Goal: Information Seeking & Learning: Learn about a topic

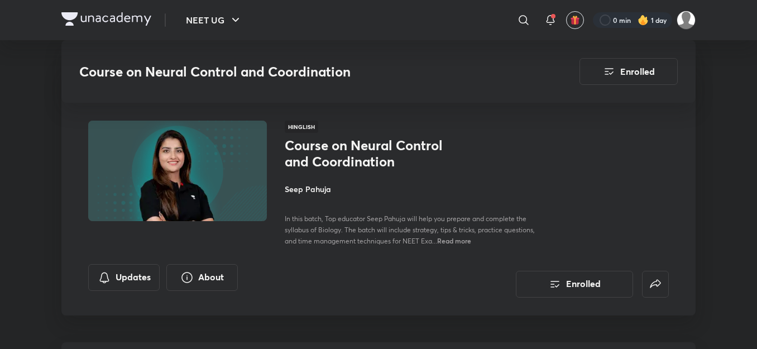
scroll to position [782, 0]
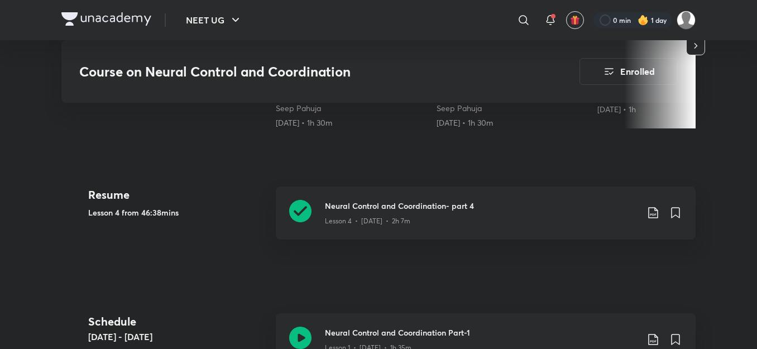
scroll to position [469, 0]
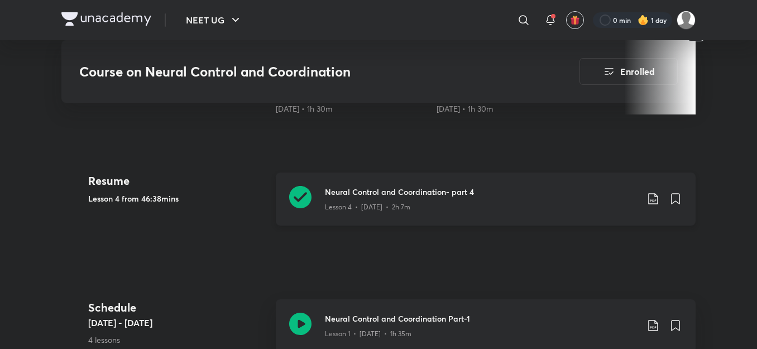
click at [424, 199] on div "Lesson 4 • [DATE] • 2h 7m" at bounding box center [481, 205] width 313 height 15
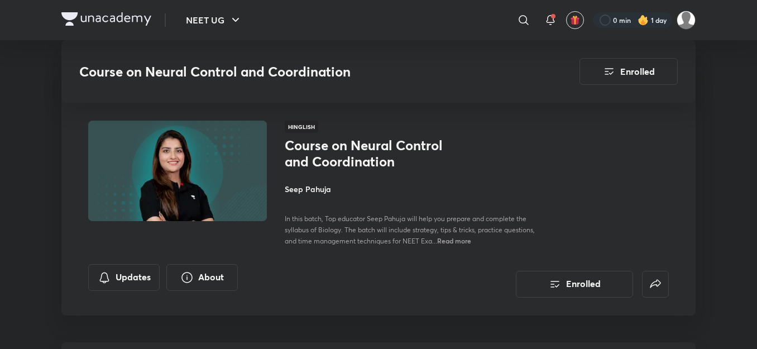
scroll to position [469, 0]
